Goal: Task Accomplishment & Management: Use online tool/utility

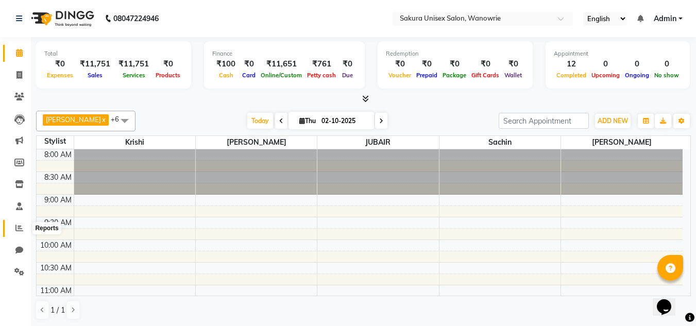
click at [18, 231] on icon at bounding box center [19, 228] width 8 height 8
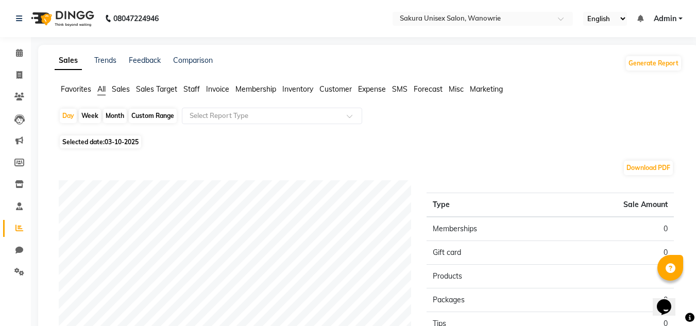
click at [90, 115] on div "Week" at bounding box center [90, 116] width 22 height 14
select select "10"
select select "2025"
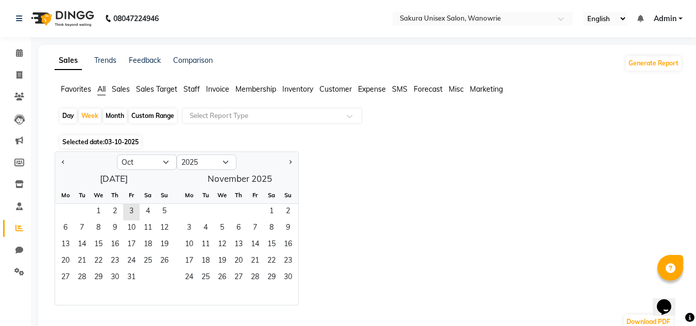
click at [67, 118] on div "Day" at bounding box center [68, 116] width 17 height 14
select select "10"
select select "2025"
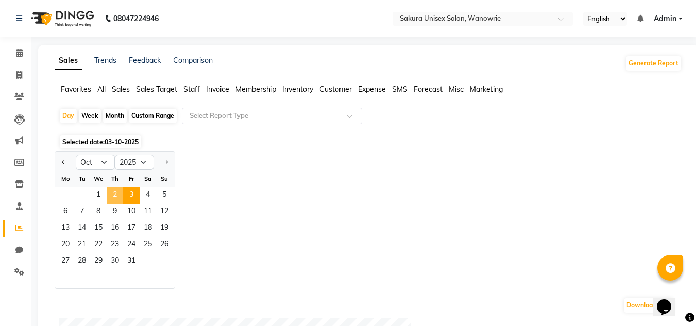
click at [119, 199] on span "2" at bounding box center [115, 195] width 16 height 16
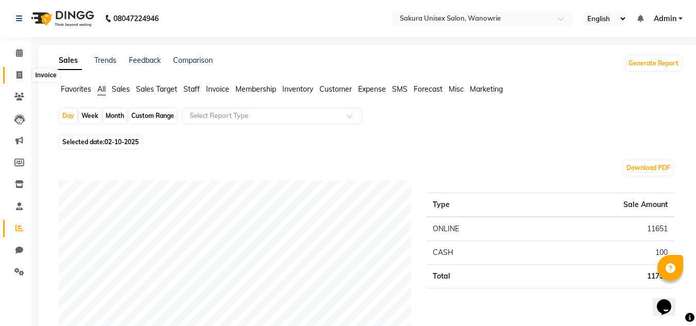
click at [16, 78] on icon at bounding box center [19, 75] width 6 height 8
select select "7662"
select select "service"
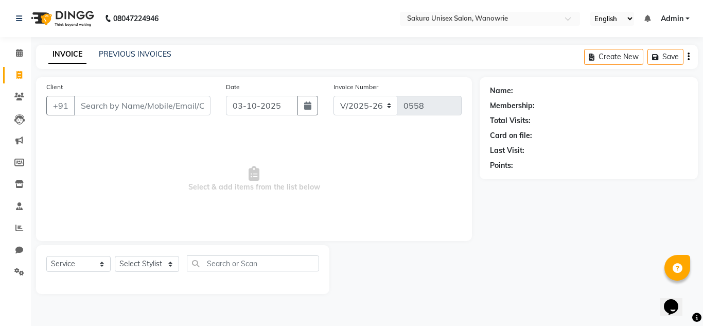
click at [133, 59] on div "PREVIOUS INVOICES" at bounding box center [135, 54] width 73 height 11
click at [142, 57] on link "PREVIOUS INVOICES" at bounding box center [135, 53] width 73 height 9
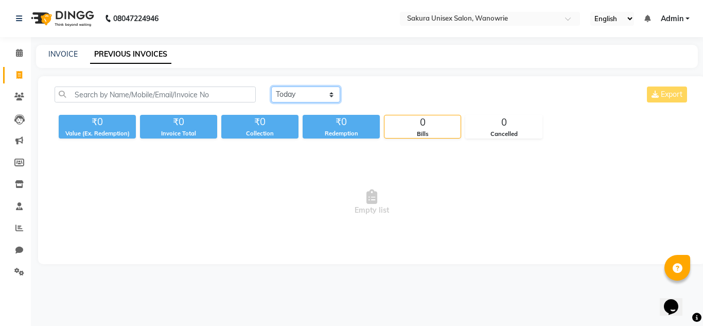
click at [279, 100] on select "[DATE] [DATE] Custom Range" at bounding box center [305, 95] width 69 height 16
select select "[DATE]"
click at [271, 87] on select "[DATE] [DATE] Custom Range" at bounding box center [305, 95] width 69 height 16
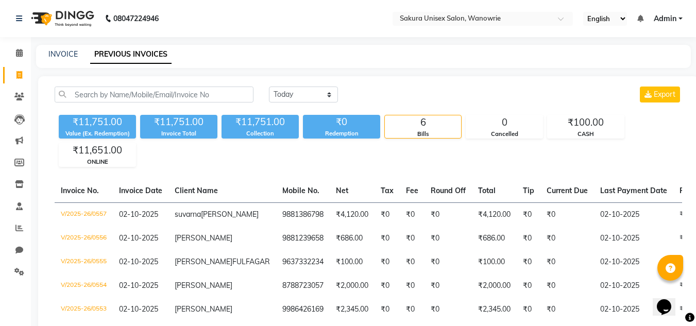
click at [18, 81] on link "Invoice" at bounding box center [15, 75] width 25 height 17
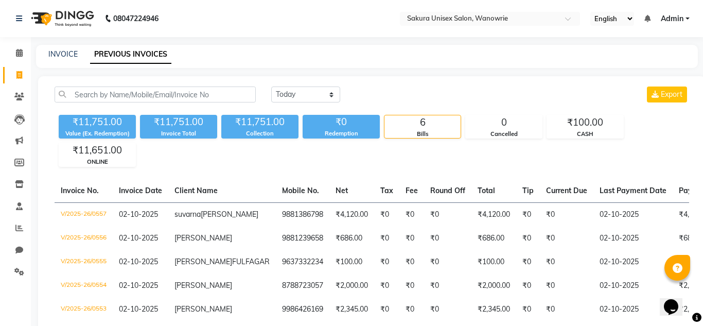
select select "service"
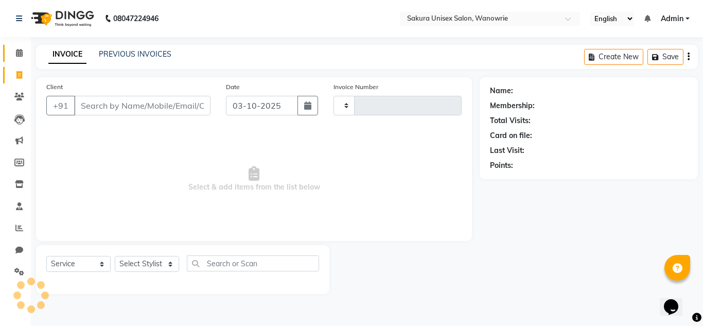
type input "0558"
select select "7662"
click at [26, 60] on link "Calendar" at bounding box center [15, 53] width 25 height 17
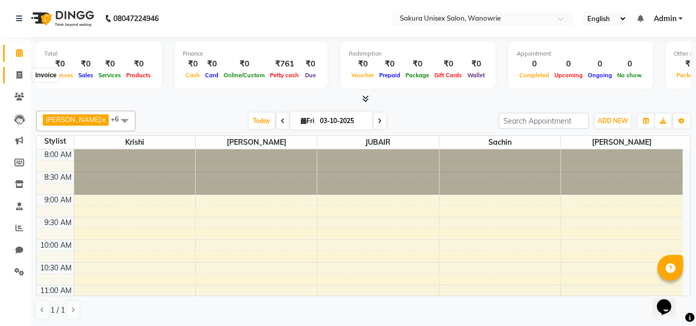
click at [22, 78] on icon at bounding box center [19, 75] width 6 height 8
select select "7662"
select select "service"
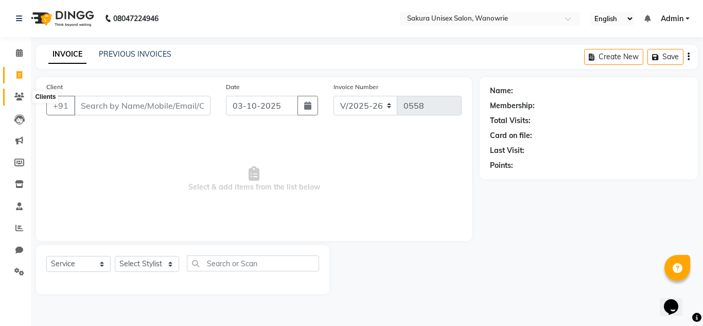
click at [21, 93] on icon at bounding box center [19, 97] width 10 height 8
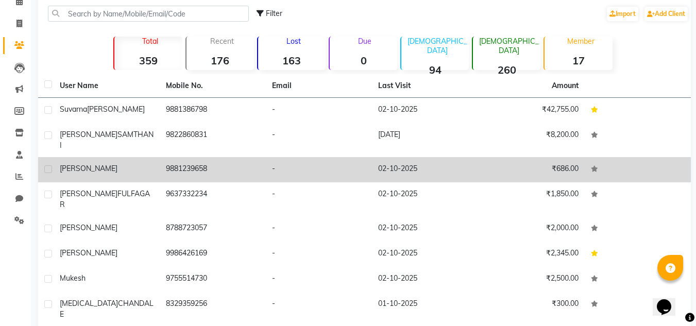
scroll to position [120, 0]
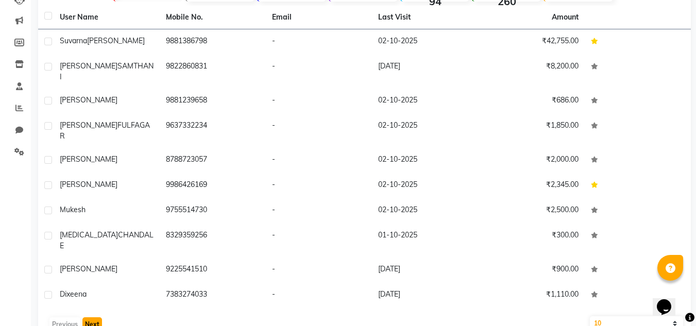
click at [84, 317] on button "Next" at bounding box center [92, 324] width 20 height 14
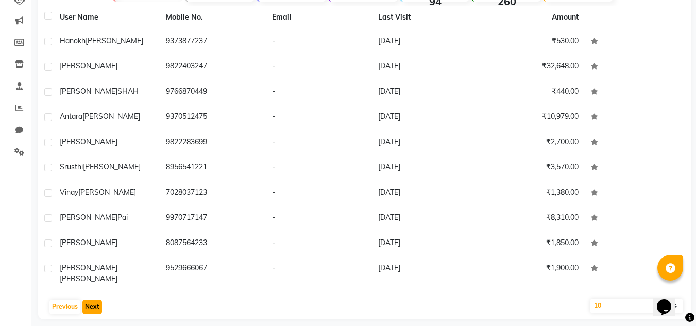
click at [83, 300] on button "Next" at bounding box center [92, 307] width 20 height 14
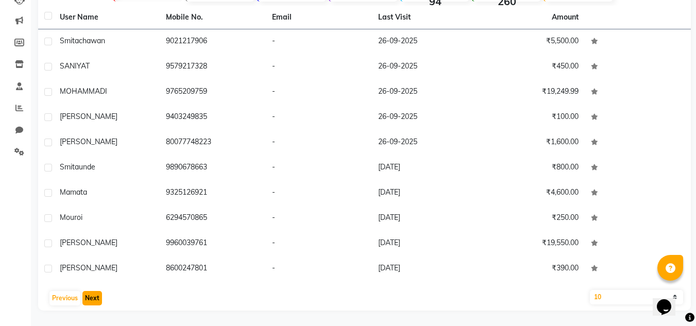
click at [85, 294] on button "Next" at bounding box center [92, 298] width 20 height 14
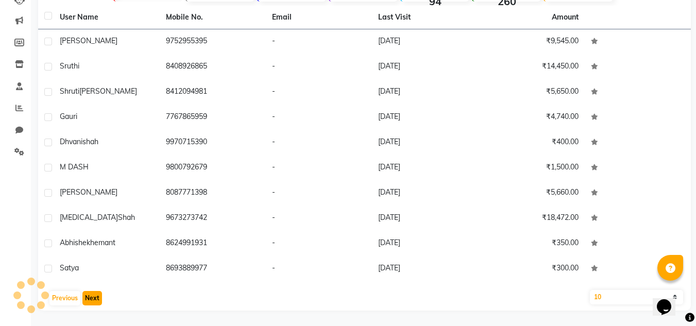
click at [85, 294] on button "Next" at bounding box center [92, 298] width 20 height 14
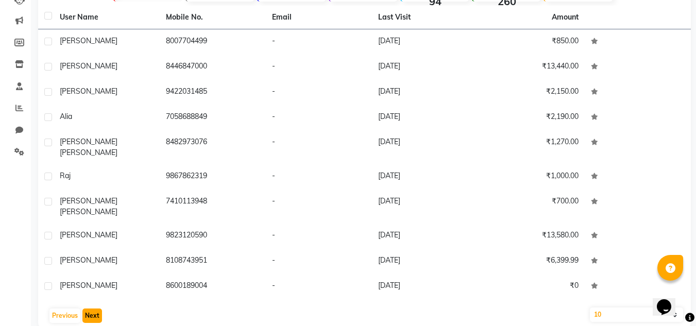
click at [84, 308] on button "Next" at bounding box center [92, 315] width 20 height 14
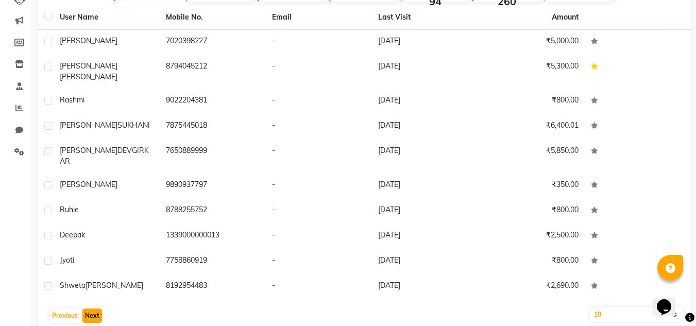
click at [84, 308] on button "Next" at bounding box center [92, 315] width 20 height 14
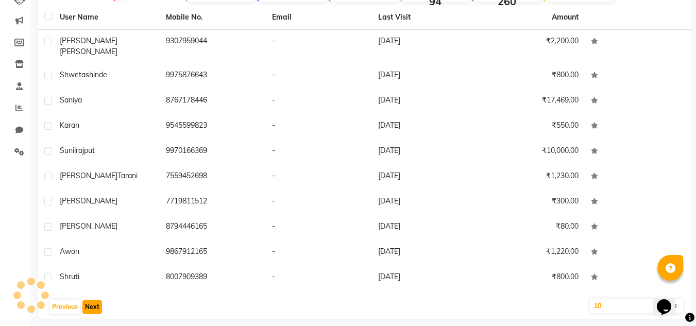
click at [84, 300] on button "Next" at bounding box center [92, 307] width 20 height 14
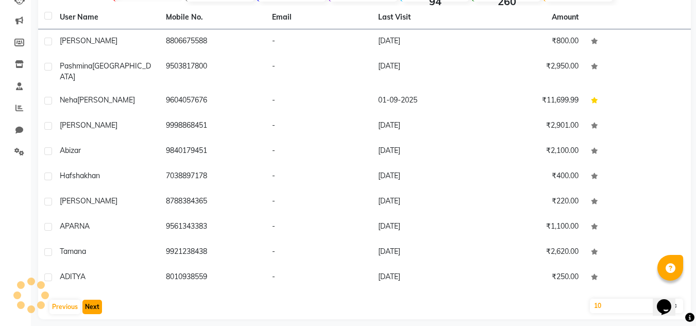
click at [84, 300] on button "Next" at bounding box center [92, 307] width 20 height 14
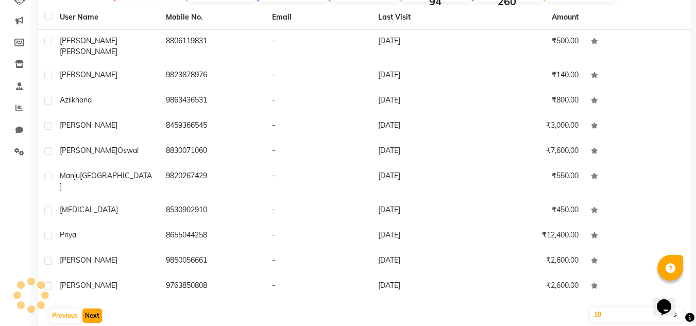
click at [84, 308] on button "Next" at bounding box center [92, 315] width 20 height 14
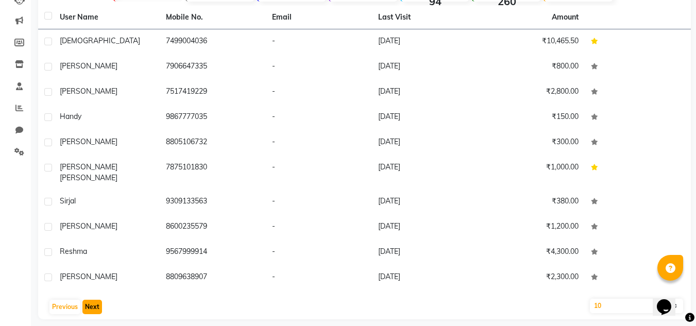
click at [91, 300] on button "Next" at bounding box center [92, 307] width 20 height 14
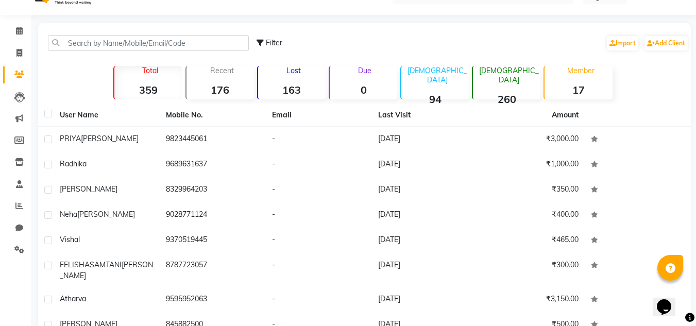
scroll to position [17, 0]
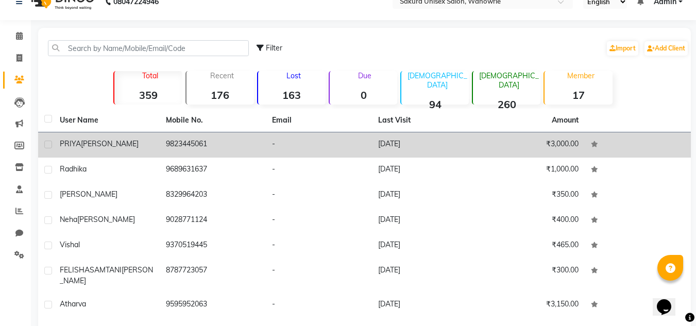
click at [230, 153] on td "9823445061" at bounding box center [213, 144] width 106 height 25
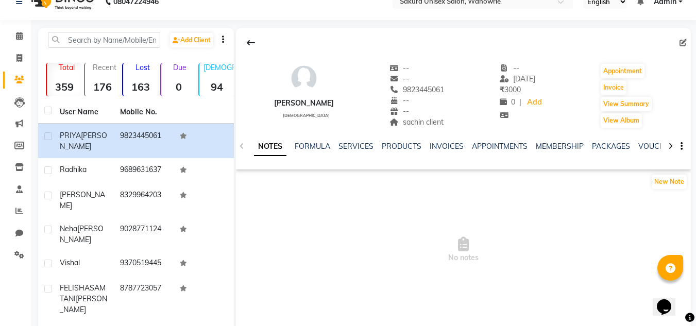
click at [425, 145] on ul "NOTES FORMULA SERVICES PRODUCTS INVOICES APPOINTMENTS MEMBERSHIP PACKAGES VOUCH…" at bounding box center [581, 146] width 654 height 11
click at [437, 145] on link "INVOICES" at bounding box center [446, 146] width 34 height 9
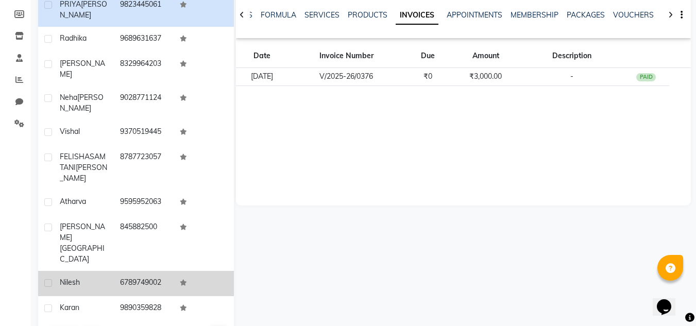
scroll to position [149, 0]
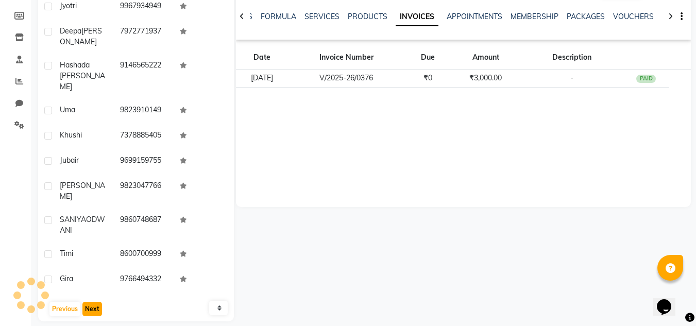
click at [88, 302] on button "Next" at bounding box center [92, 309] width 20 height 14
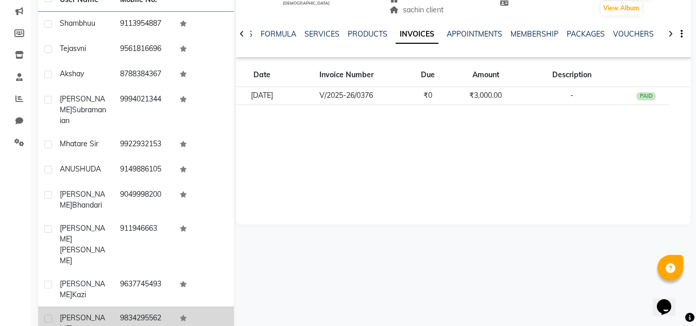
click at [82, 306] on td "[PERSON_NAME]" at bounding box center [84, 323] width 60 height 34
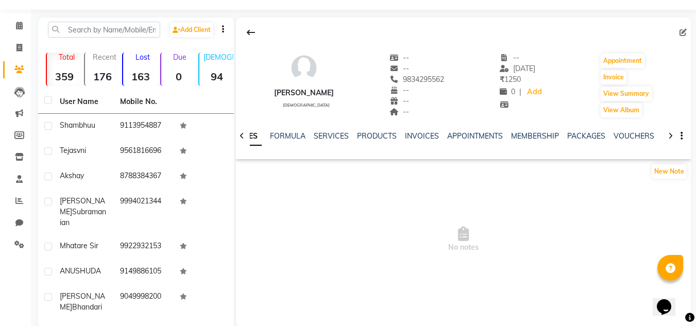
scroll to position [26, 0]
click at [419, 134] on link "INVOICES" at bounding box center [422, 136] width 34 height 9
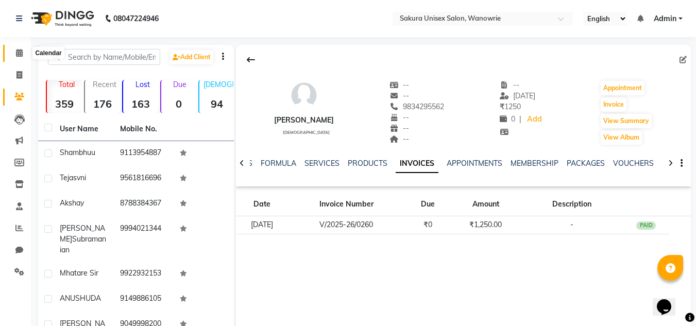
click at [21, 49] on icon at bounding box center [19, 53] width 7 height 8
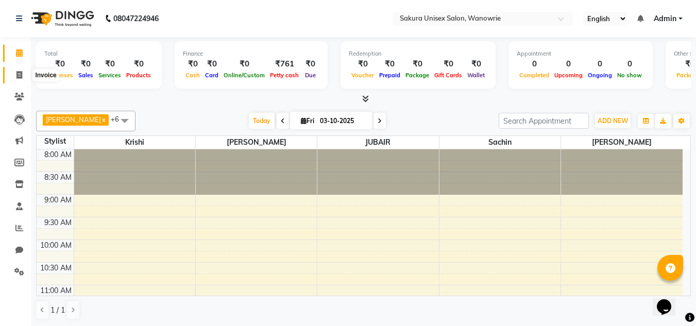
click at [15, 75] on span at bounding box center [19, 76] width 18 height 12
select select "service"
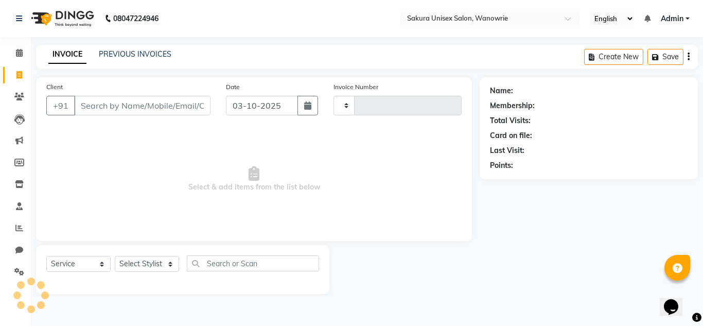
type input "0558"
select select "7662"
